Goal: Book appointment/travel/reservation

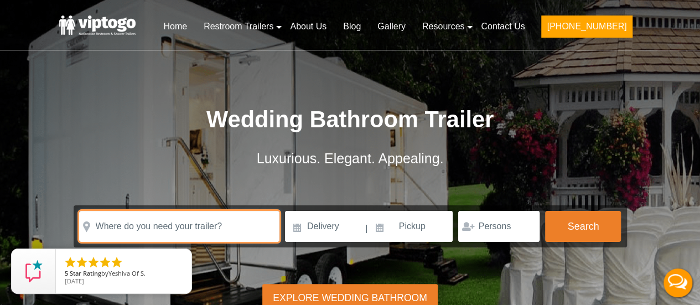
click at [219, 231] on input "text" at bounding box center [179, 226] width 200 height 31
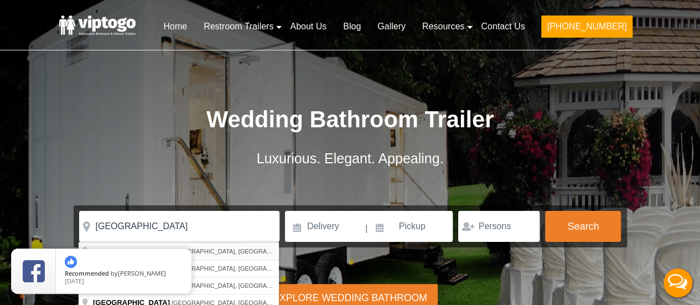
type input "[GEOGRAPHIC_DATA], [GEOGRAPHIC_DATA], [GEOGRAPHIC_DATA]"
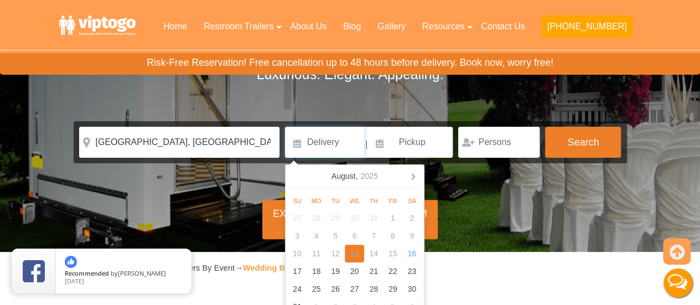
scroll to position [85, 0]
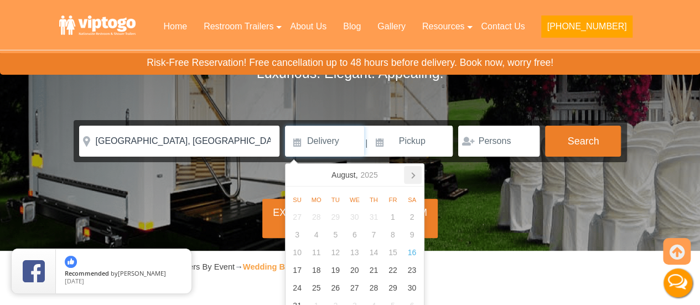
click at [414, 176] on icon at bounding box center [413, 175] width 18 height 18
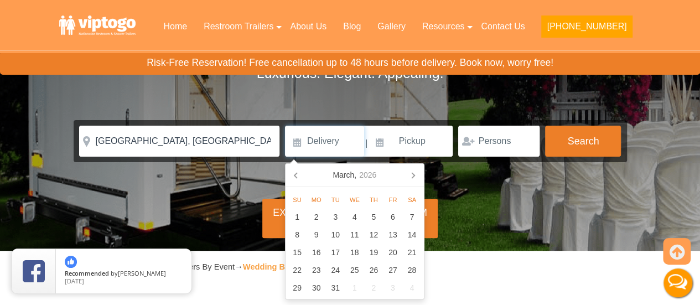
click at [414, 176] on icon at bounding box center [413, 175] width 18 height 18
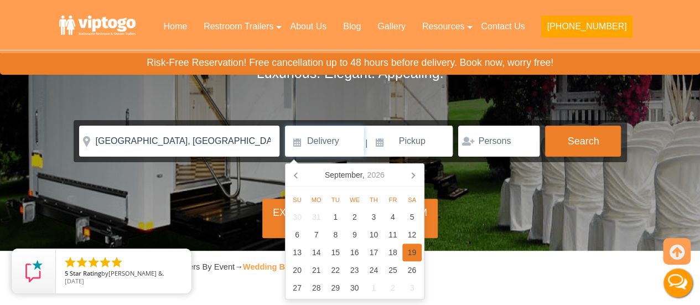
click at [412, 248] on div "19" at bounding box center [411, 252] width 19 height 18
type input "[DATE]"
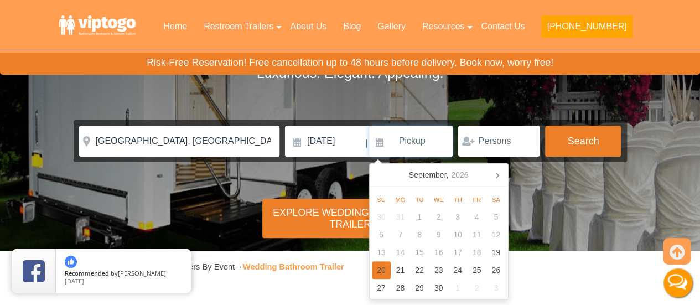
click at [378, 271] on div "20" at bounding box center [381, 270] width 19 height 18
type input "09/20/2026"
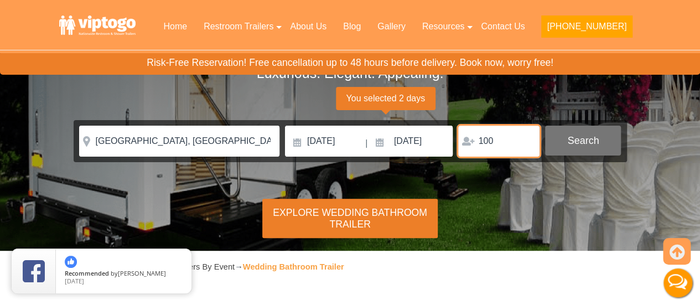
type input "100"
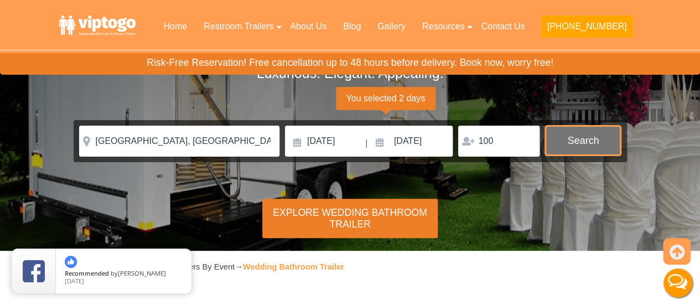
click at [584, 142] on button "Search" at bounding box center [583, 141] width 76 height 30
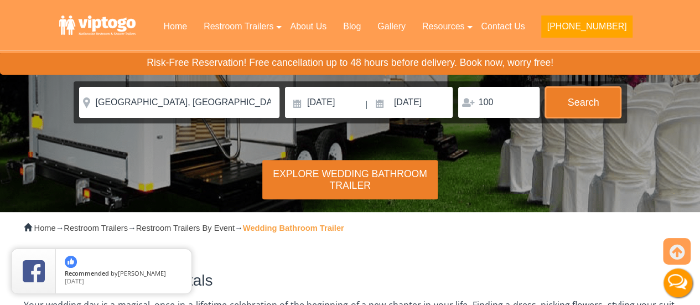
scroll to position [123, 0]
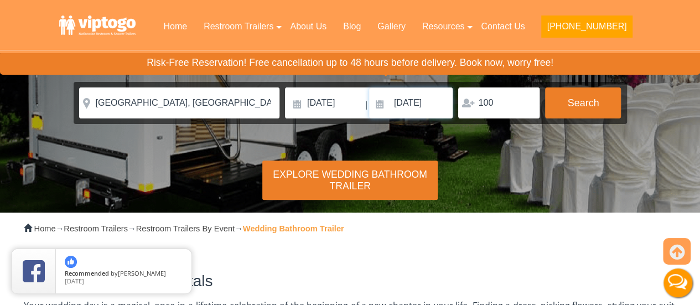
click at [420, 95] on input "09/20/2026" at bounding box center [411, 102] width 84 height 31
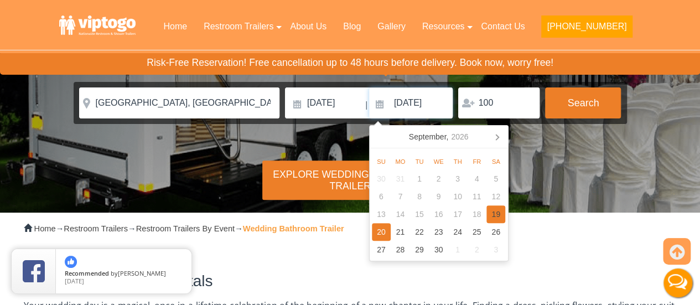
click at [493, 210] on div "19" at bounding box center [495, 214] width 19 height 18
type input "[DATE]"
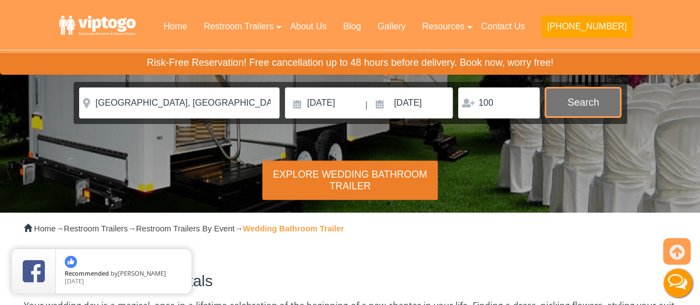
click at [580, 92] on button "Search" at bounding box center [583, 102] width 76 height 30
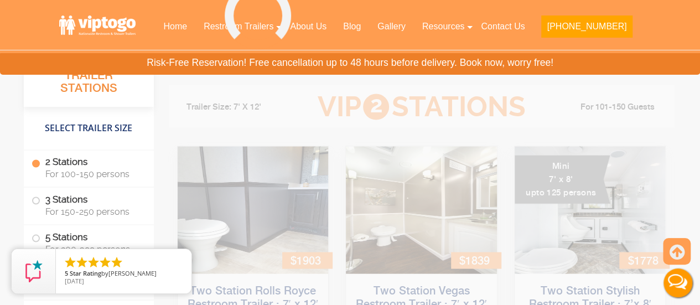
scroll to position [1109, 0]
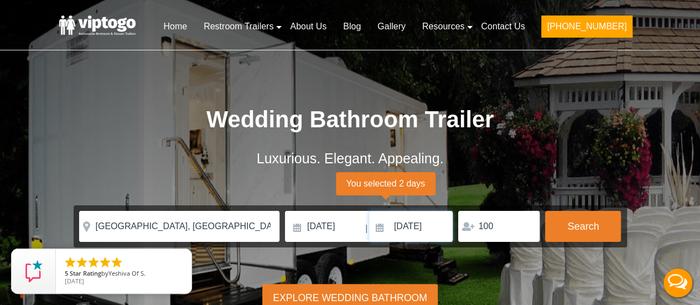
click at [404, 235] on input "09/20/2026" at bounding box center [411, 226] width 84 height 31
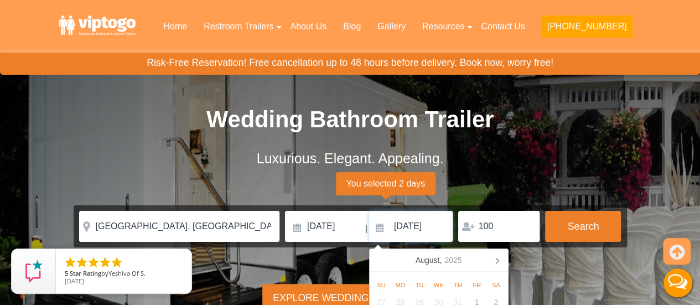
scroll to position [113, 0]
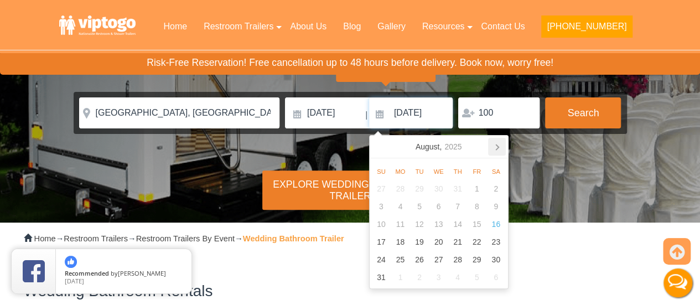
click at [499, 150] on icon at bounding box center [497, 147] width 18 height 18
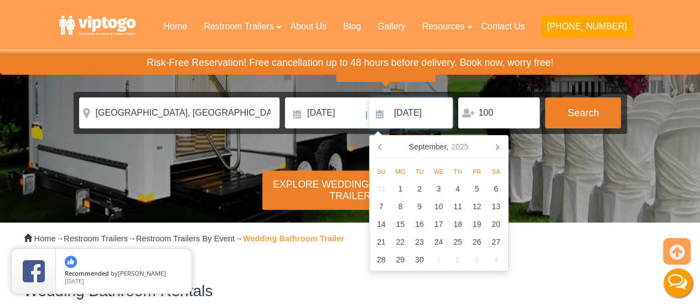
click at [499, 150] on icon at bounding box center [497, 147] width 18 height 18
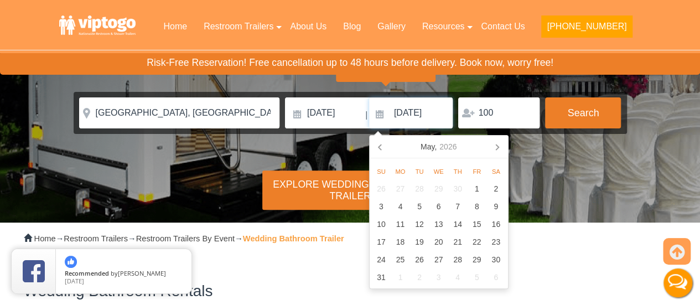
click at [499, 150] on icon at bounding box center [497, 147] width 18 height 18
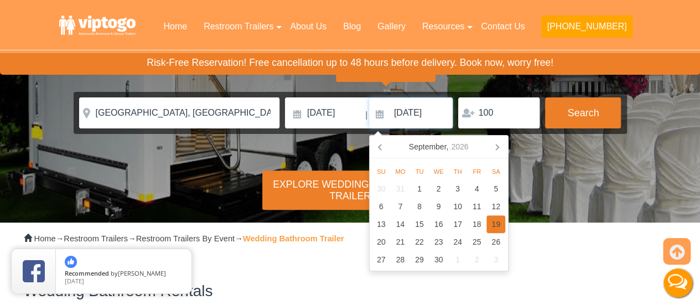
click at [496, 218] on div "19" at bounding box center [495, 224] width 19 height 18
type input "[DATE]"
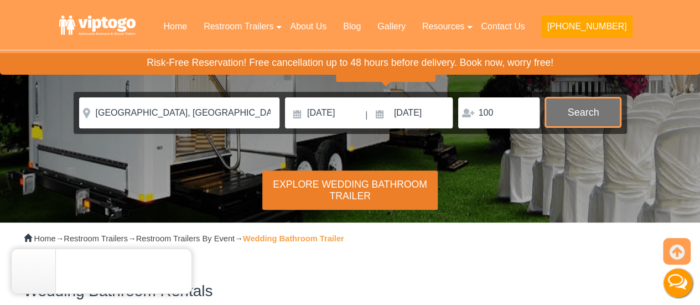
click at [568, 118] on button "Search" at bounding box center [583, 112] width 76 height 30
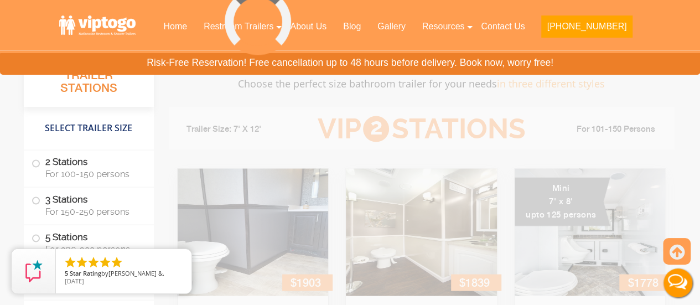
scroll to position [993, 0]
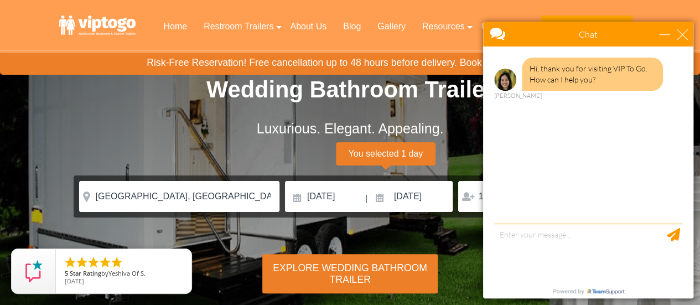
scroll to position [120, 0]
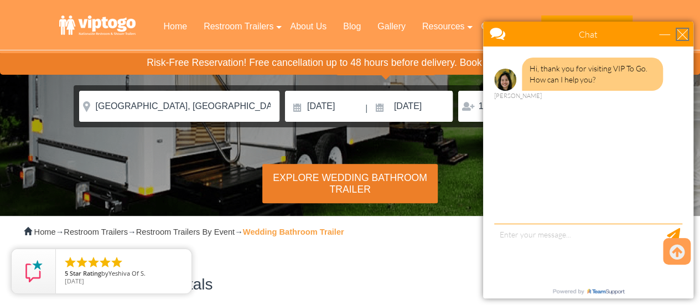
click at [682, 35] on div "close" at bounding box center [682, 34] width 11 height 11
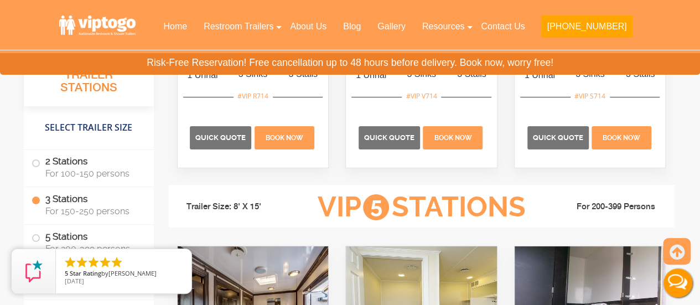
scroll to position [2254, 0]
